Goal: Information Seeking & Learning: Learn about a topic

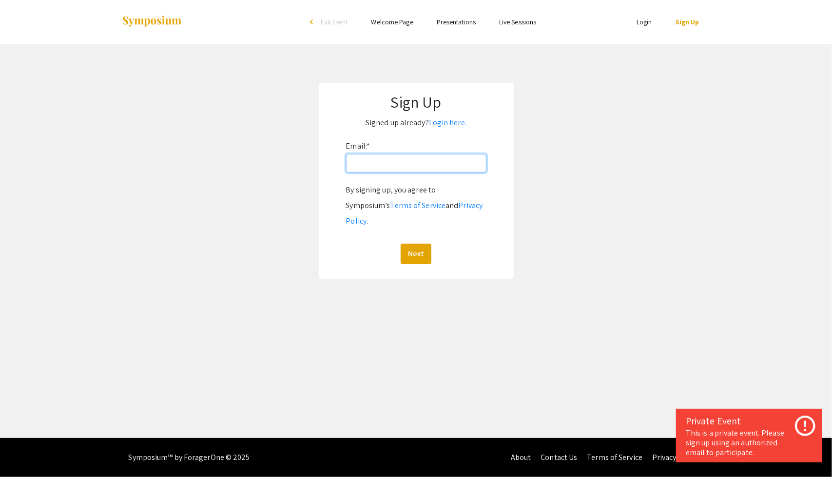
click at [408, 165] on input "Email: *" at bounding box center [416, 163] width 140 height 19
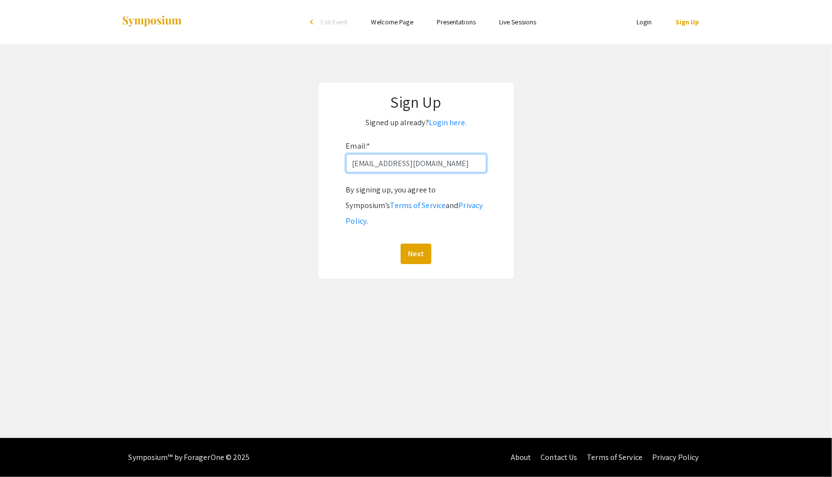
type input "Braysong@unr.edu"
click at [400, 244] on button "Next" at bounding box center [415, 254] width 31 height 20
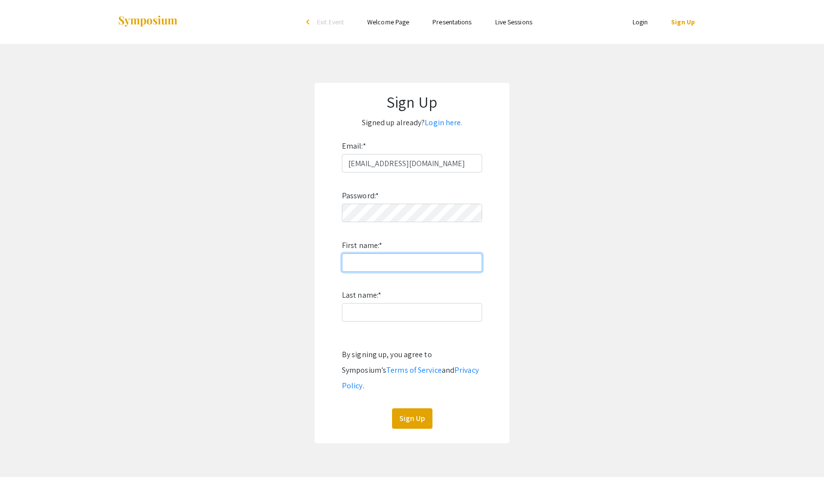
click at [397, 268] on input "First name: *" at bounding box center [412, 262] width 140 height 19
type input "Brayson"
type input "Gomez"
click at [413, 410] on button "Sign Up" at bounding box center [412, 418] width 40 height 20
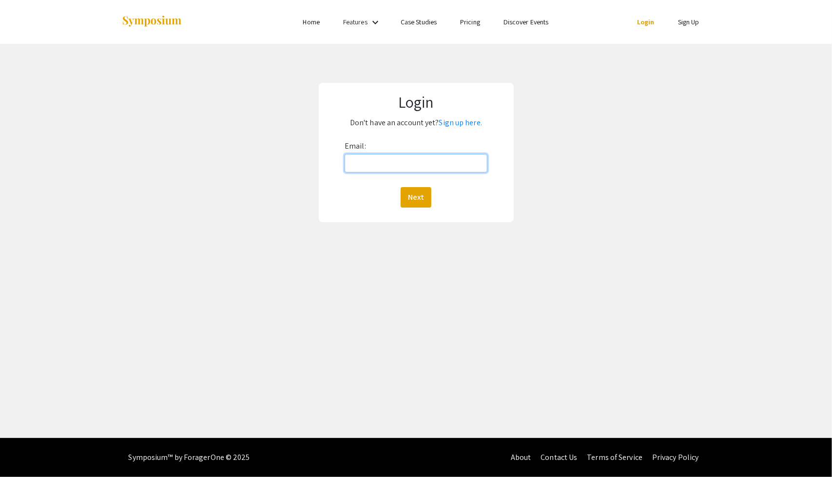
click at [367, 166] on input "Email:" at bounding box center [415, 163] width 143 height 19
type input "Braysong@unr.edu"
click at [417, 199] on button "Next" at bounding box center [415, 197] width 31 height 20
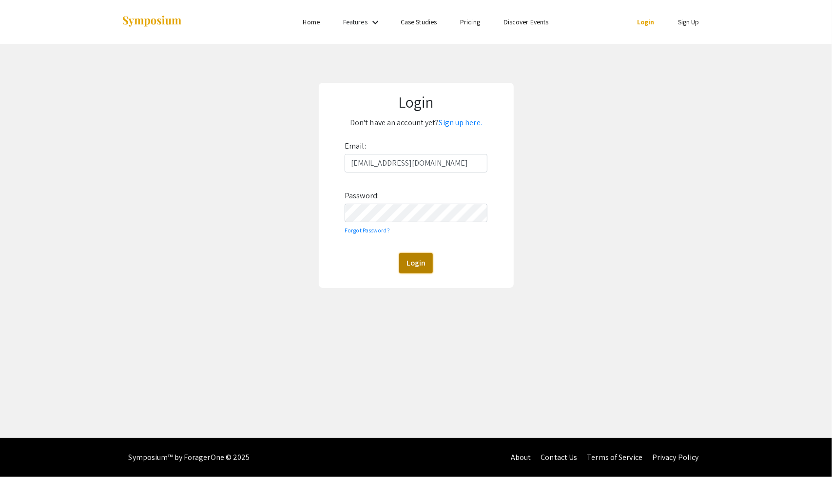
click at [421, 266] on button "Login" at bounding box center [416, 263] width 34 height 20
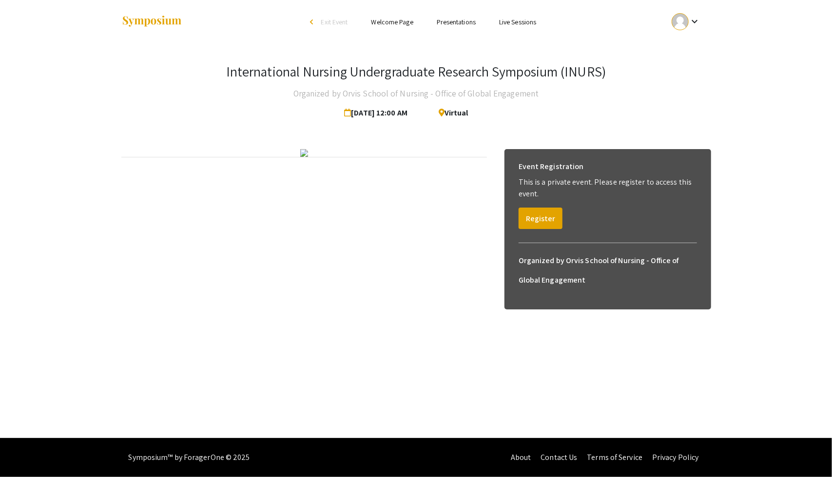
click at [460, 23] on link "Presentations" at bounding box center [455, 22] width 39 height 9
click at [690, 21] on mat-icon "keyboard_arrow_down" at bounding box center [694, 22] width 12 height 12
click at [695, 71] on button "My Submissions" at bounding box center [692, 71] width 60 height 23
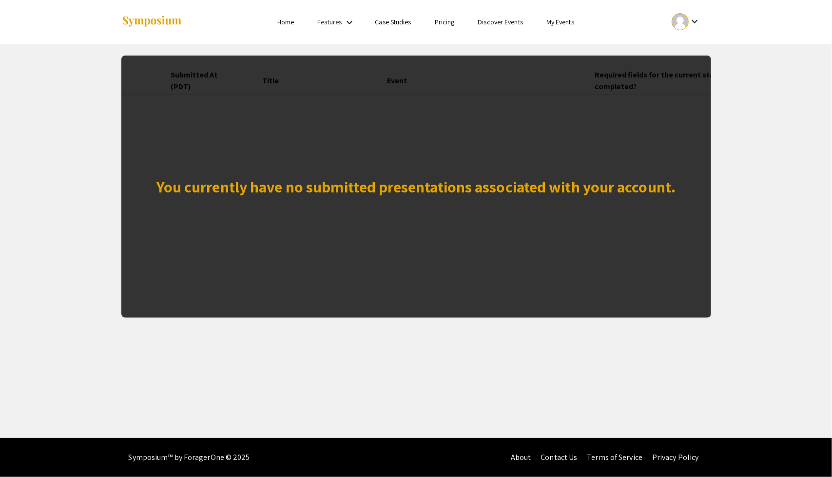
click at [722, 131] on app-my-submissions "You currently have no submitted presentations associated with your account. Sub…" at bounding box center [416, 181] width 832 height 274
click at [677, 24] on div at bounding box center [679, 21] width 17 height 17
click at [703, 51] on button "My Account" at bounding box center [692, 48] width 60 height 23
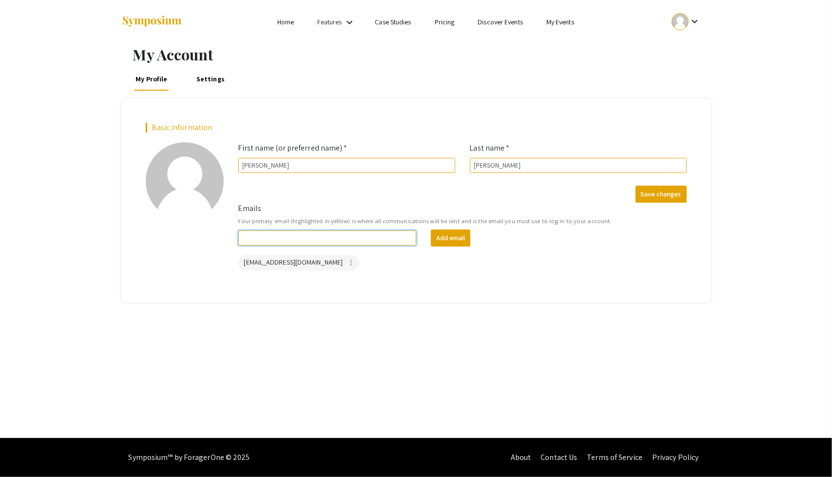
click at [334, 237] on input "Emails" at bounding box center [327, 237] width 178 height 15
click at [134, 264] on div "Basic information add_a_photo Click to update profile photo First name (or pref…" at bounding box center [415, 200] width 589 height 204
click at [209, 74] on link "Settings" at bounding box center [210, 78] width 32 height 23
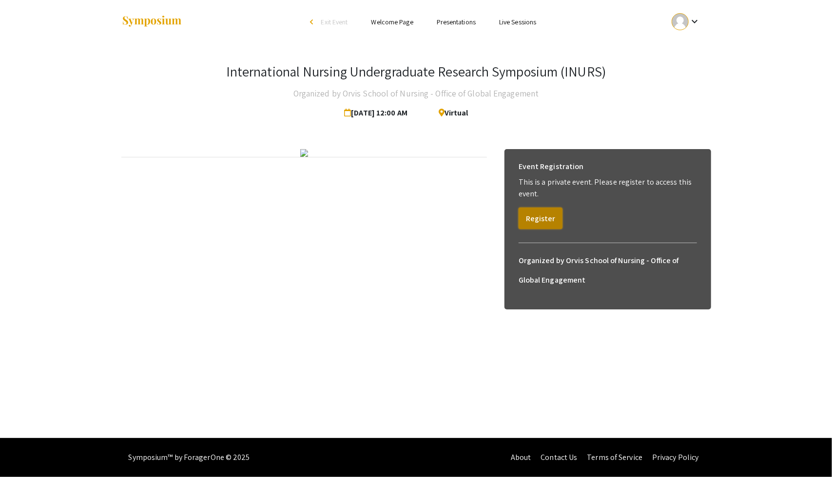
click at [536, 216] on button "Register" at bounding box center [540, 218] width 44 height 21
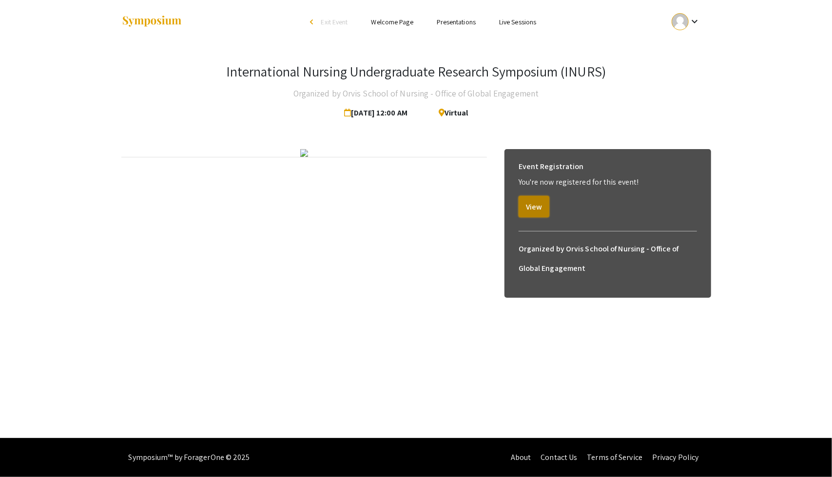
click at [535, 209] on button "View" at bounding box center [533, 206] width 31 height 21
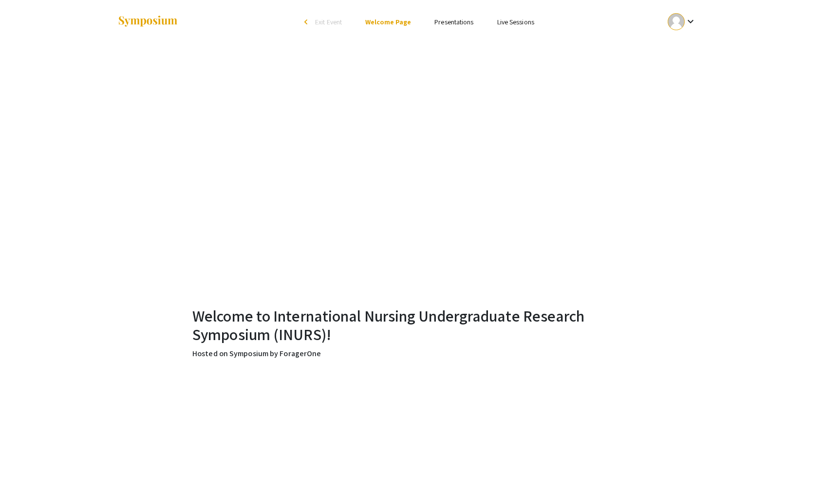
click at [459, 23] on link "Presentations" at bounding box center [454, 22] width 39 height 9
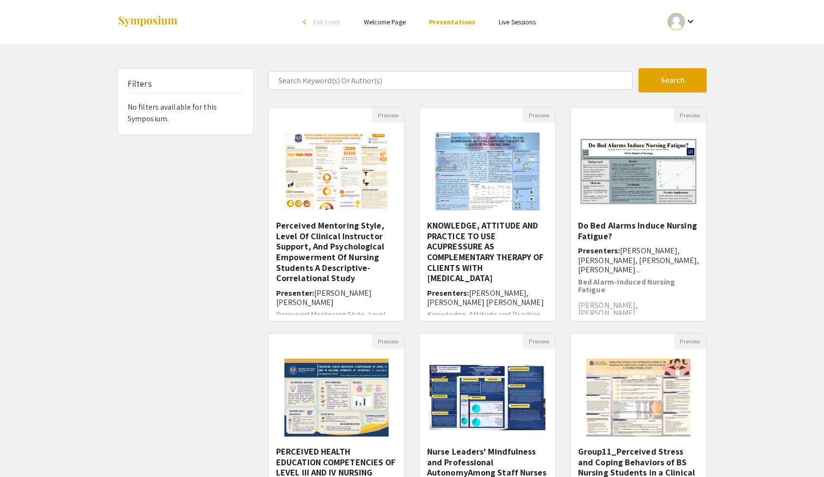
scroll to position [10, 0]
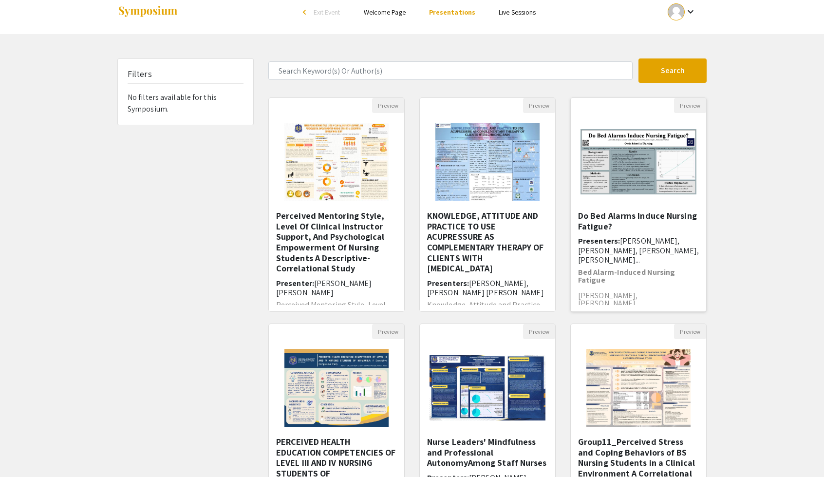
click at [644, 224] on h5 "Do Bed Alarms Induce Nursing Fatigue?" at bounding box center [638, 220] width 121 height 21
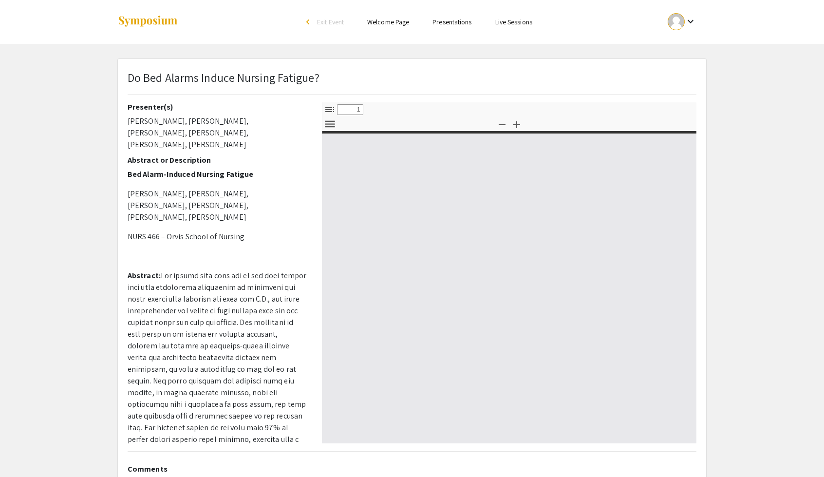
select select "custom"
type input "0"
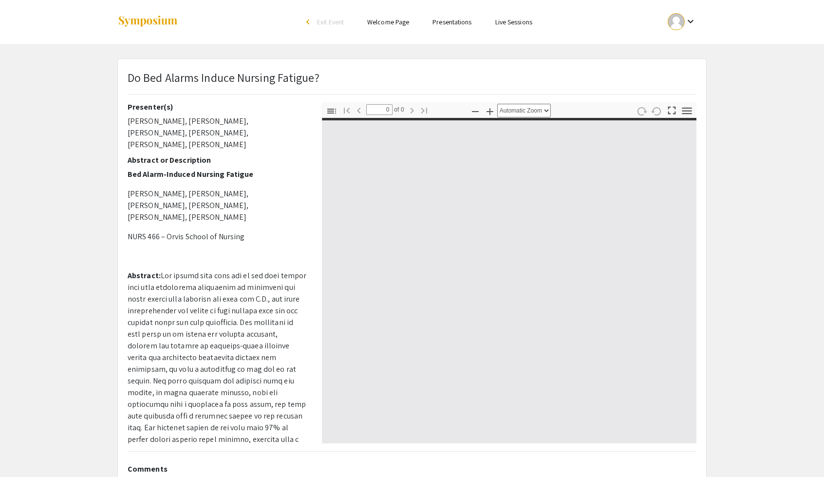
select select "custom"
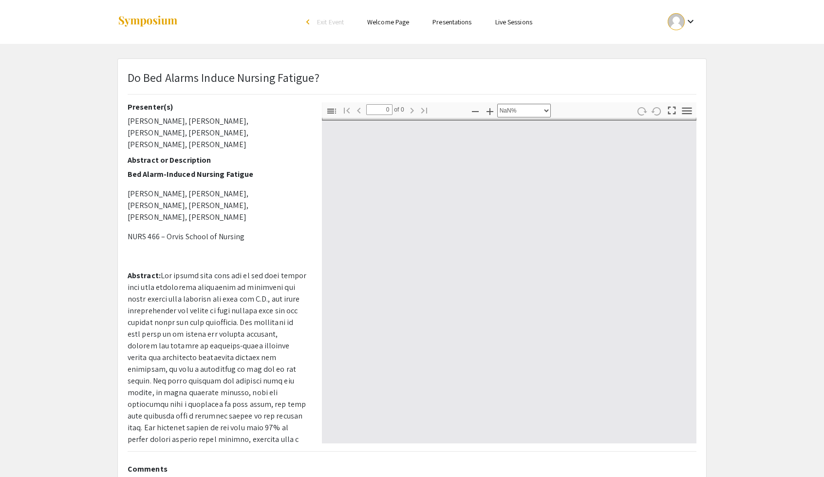
type input "1"
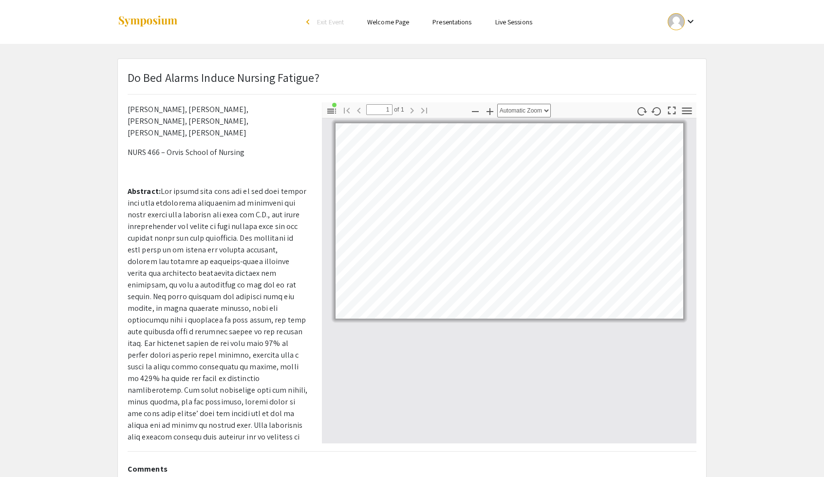
select select "custom"
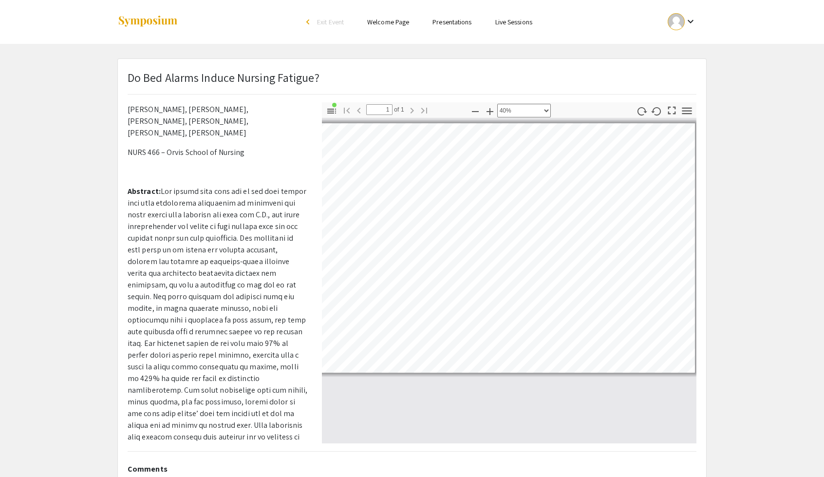
click at [455, 23] on link "Presentations" at bounding box center [452, 22] width 39 height 9
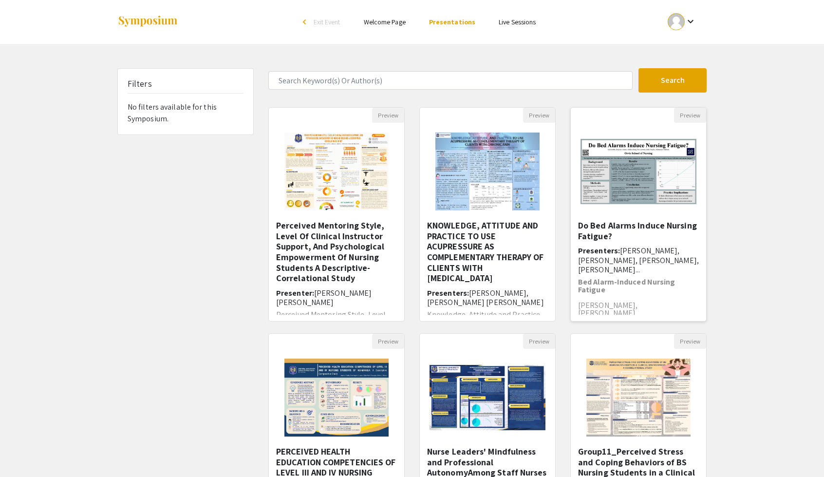
scroll to position [2, 0]
click at [597, 233] on h5 "Do Bed Alarms Induce Nursing Fatigue?" at bounding box center [638, 228] width 121 height 21
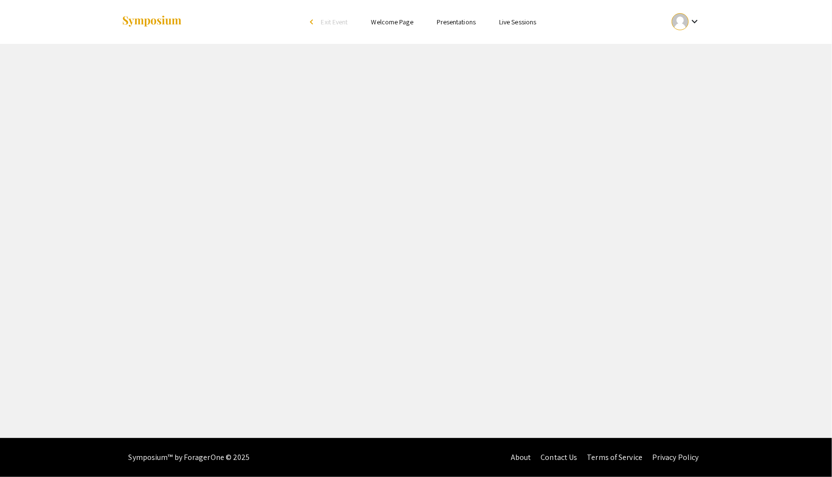
select select "custom"
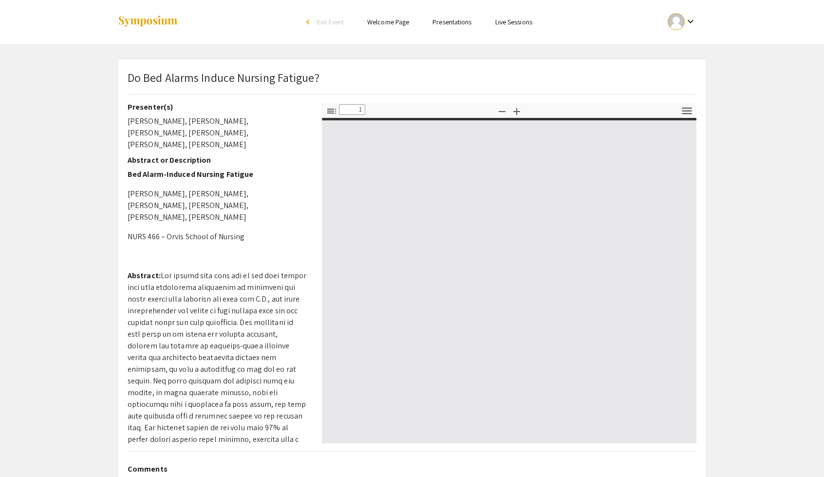
type input "0"
select select "custom"
type input "1"
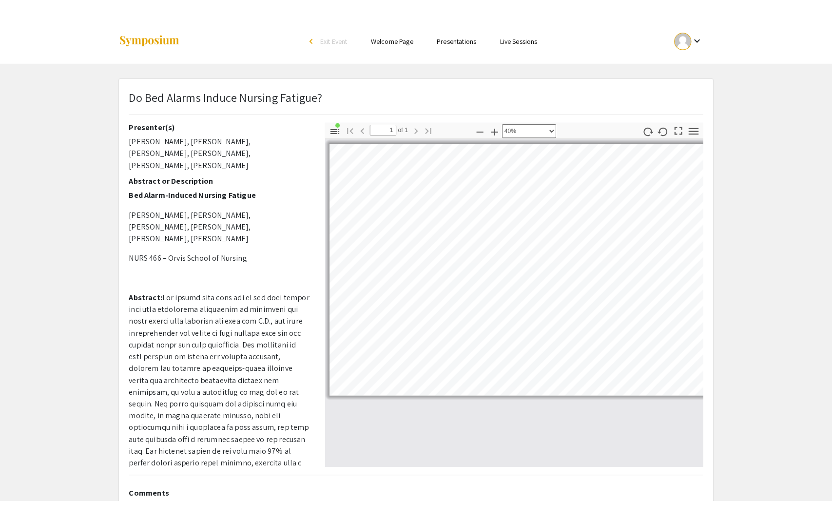
scroll to position [0, 2]
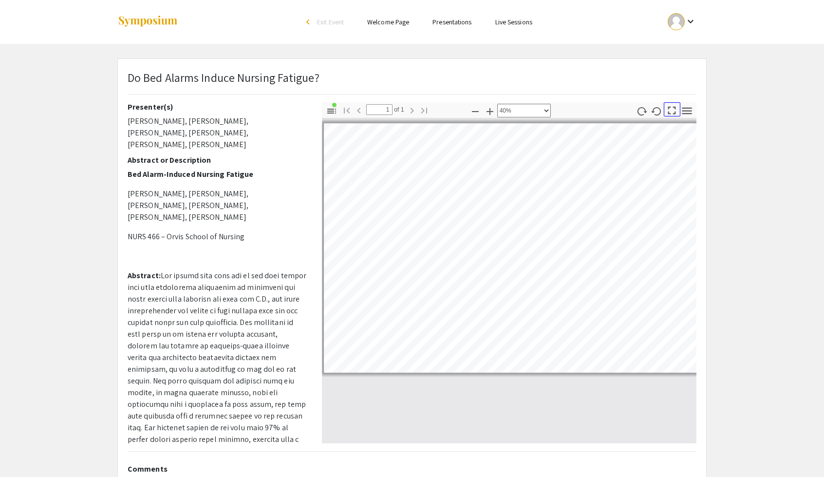
click at [672, 108] on icon "button" at bounding box center [671, 110] width 13 height 13
select select "page-fit"
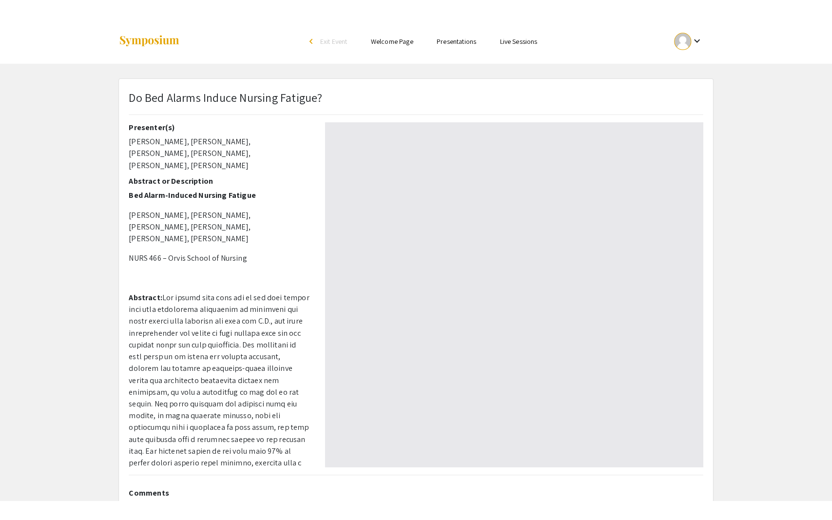
scroll to position [519, 0]
